Goal: Task Accomplishment & Management: Use online tool/utility

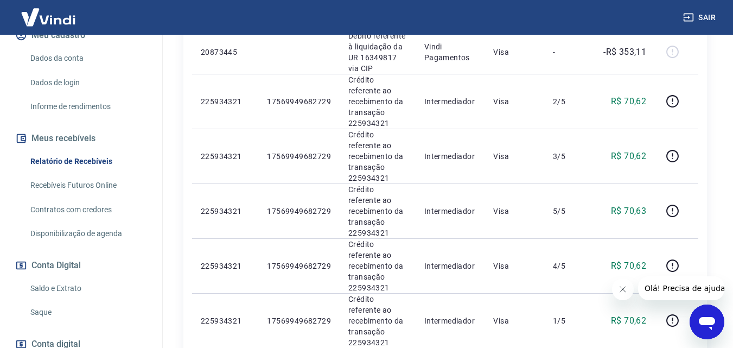
scroll to position [217, 0]
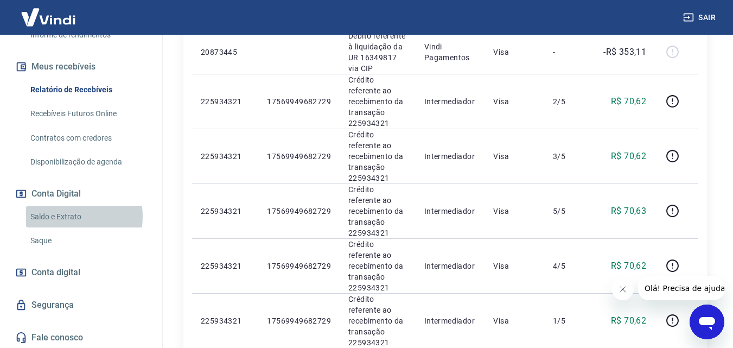
click at [62, 227] on link "Saldo e Extrato" at bounding box center [87, 216] width 123 height 22
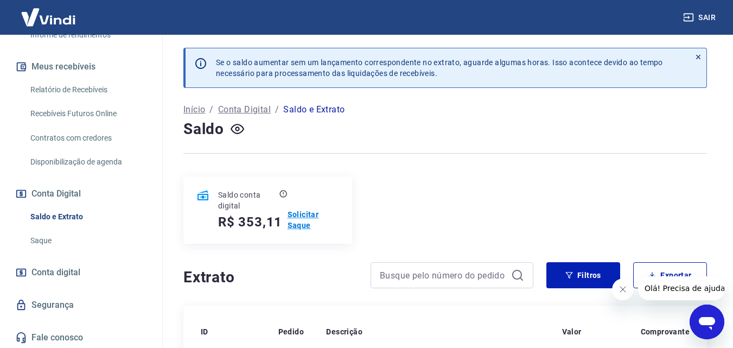
click at [297, 223] on p "Solicitar Saque" at bounding box center [313, 220] width 52 height 22
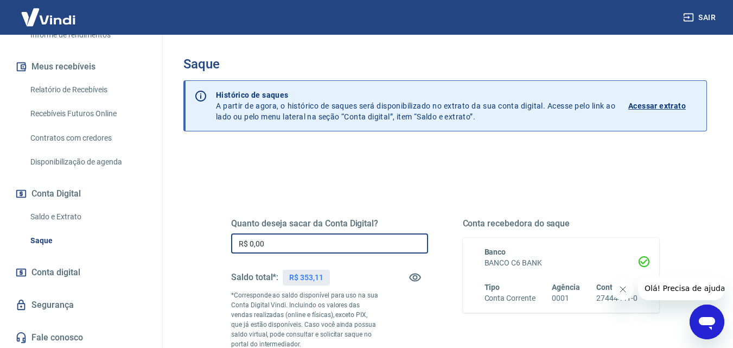
drag, startPoint x: 257, startPoint y: 243, endPoint x: 192, endPoint y: 243, distance: 65.1
click at [207, 243] on div "Quanto deseja sacar da Conta Digital? R$ 0,00 ​ Saldo total*: R$ 353,11 *Corres…" at bounding box center [445, 301] width 480 height 262
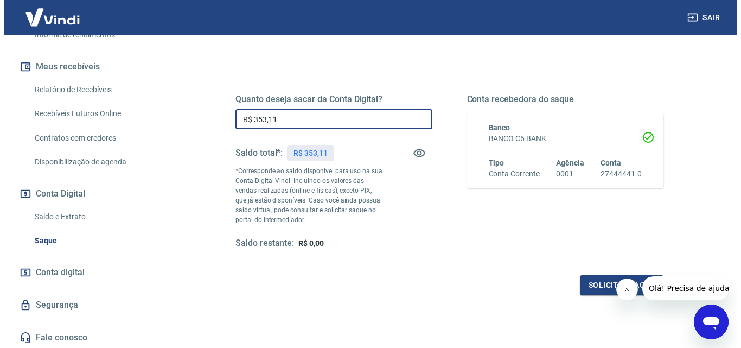
scroll to position [163, 0]
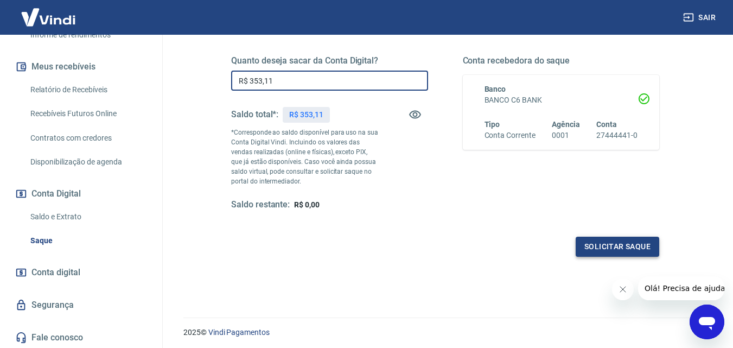
type input "R$ 353,11"
click at [606, 246] on button "Solicitar saque" at bounding box center [616, 246] width 83 height 20
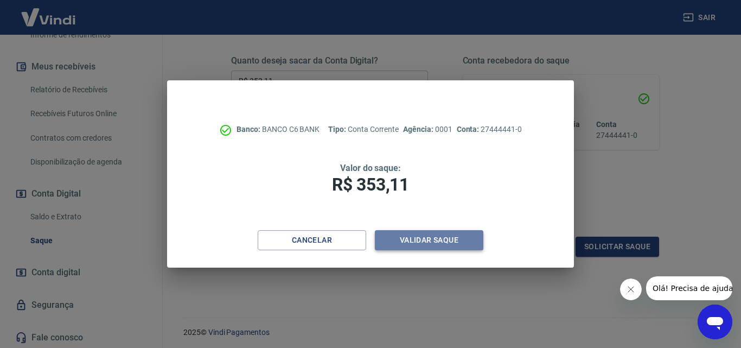
click at [448, 245] on button "Validar saque" at bounding box center [429, 240] width 108 height 20
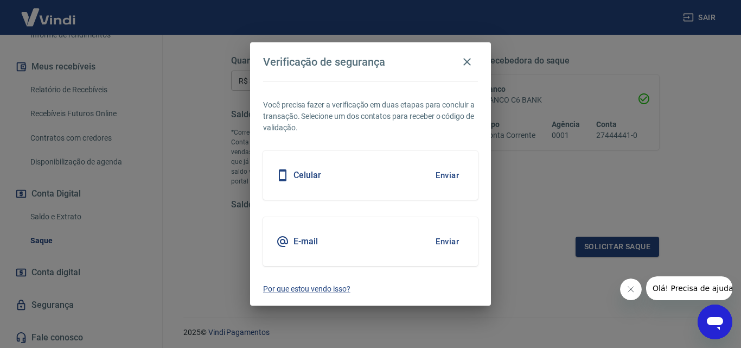
click at [449, 242] on button "Enviar" at bounding box center [446, 241] width 35 height 23
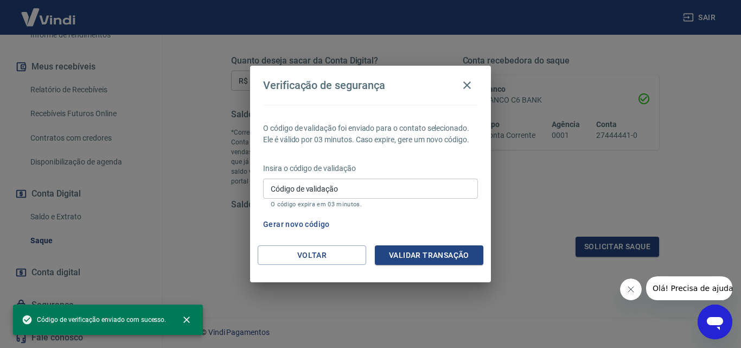
click at [390, 187] on input "Código de validação" at bounding box center [370, 188] width 215 height 20
paste input "120564"
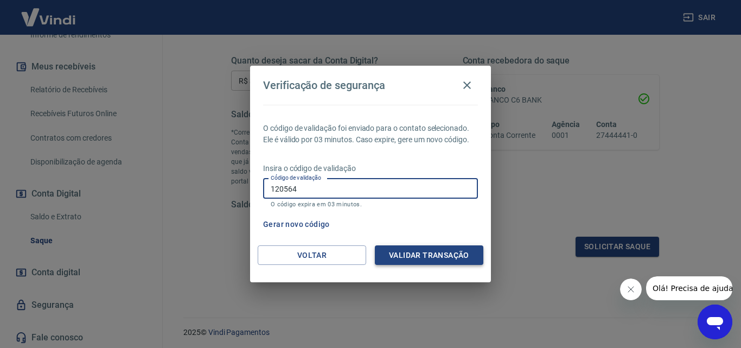
type input "120564"
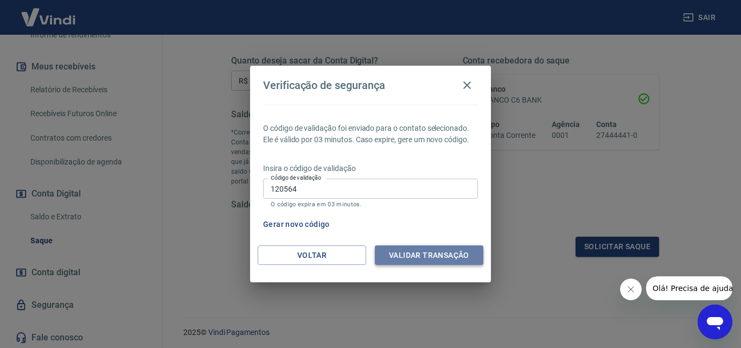
click at [415, 256] on button "Validar transação" at bounding box center [429, 255] width 108 height 20
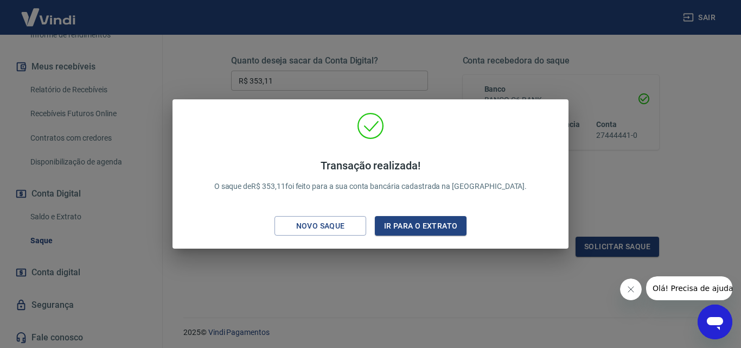
click at [709, 192] on div "Transação realizada! O saque de R$ 353,11 foi feito para a sua conta bancária c…" at bounding box center [370, 174] width 741 height 348
